Goal: Find specific page/section: Find specific page/section

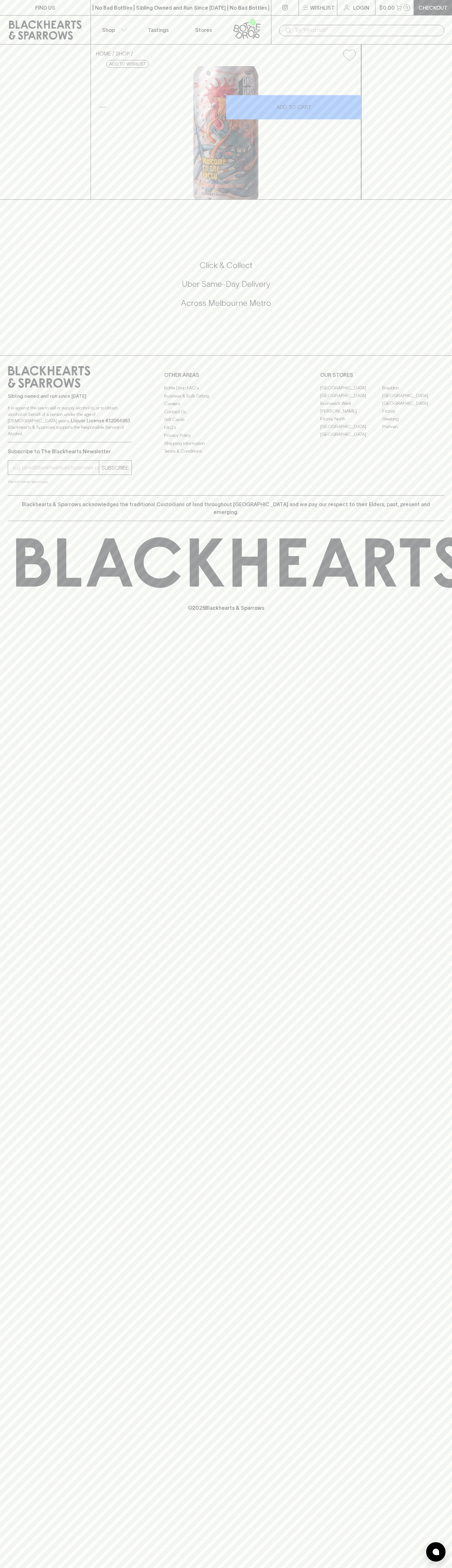
click at [105, 12] on div "| No Bad Bottles | Sibling Owned and Run Since [DATE] | No Bad Bottles | Siblin…" at bounding box center [180, 7] width 181 height 15
click at [448, 496] on div "FIND US | No Bad Bottles | Sibling Owned and Run Since [DATE] | No Bad Bottles …" at bounding box center [226, 784] width 452 height 1568
click at [113, 1567] on html "FIND US | No Bad Bottles | Sibling Owned and Run Since [DATE] | No Bad Bottles …" at bounding box center [226, 784] width 452 height 1568
click at [29, 1567] on html "FIND US | No Bad Bottles | Sibling Owned and Run Since [DATE] | No Bad Bottles …" at bounding box center [226, 784] width 452 height 1568
